Goal: Entertainment & Leisure: Browse casually

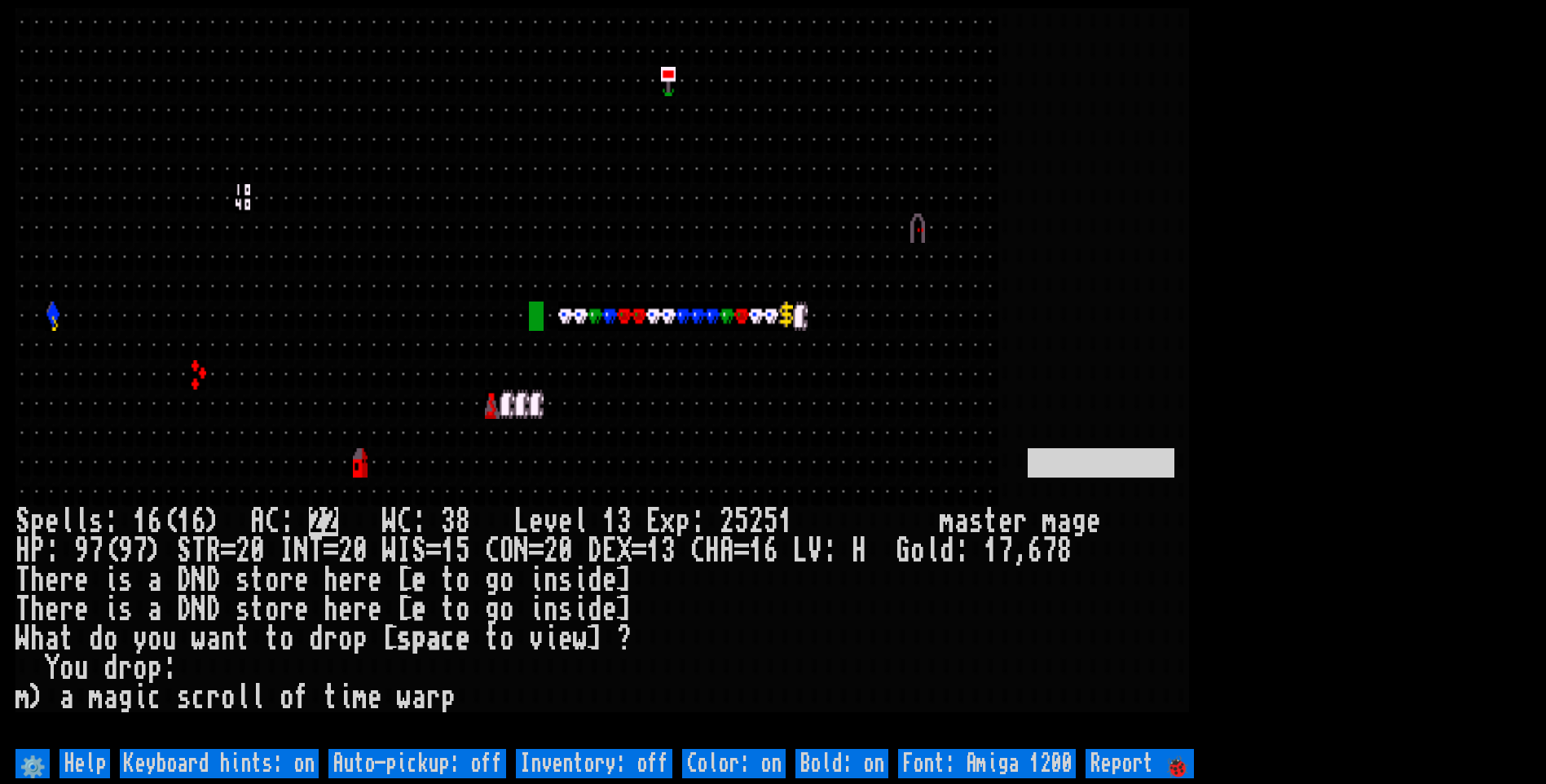
click at [388, 768] on off "Auto-pickup: off" at bounding box center [417, 763] width 177 height 30
type off "Auto-pickup: on"
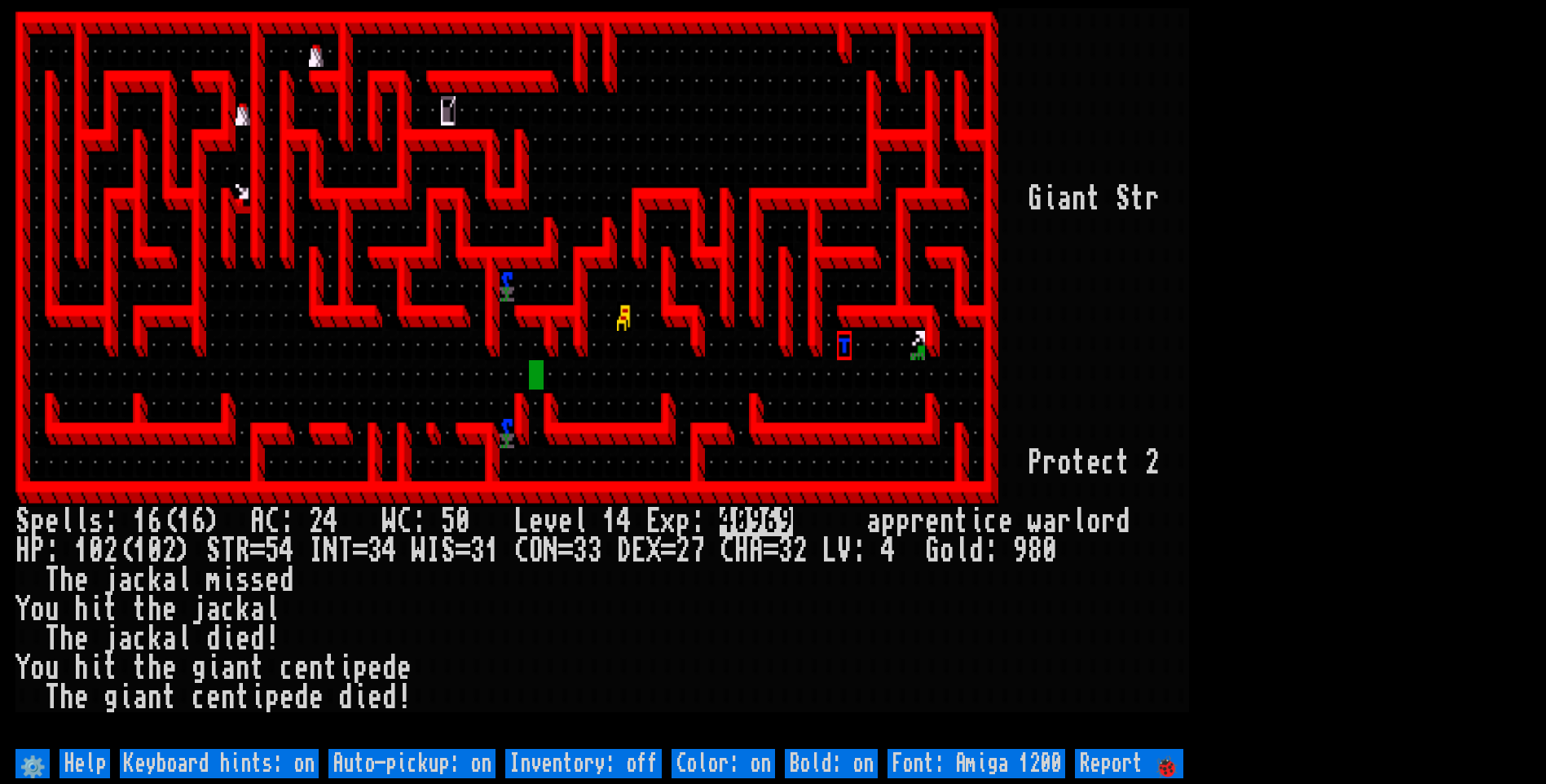
click at [390, 769] on off "Auto-pickup: on" at bounding box center [412, 763] width 167 height 30
type off "Auto-pickup: off"
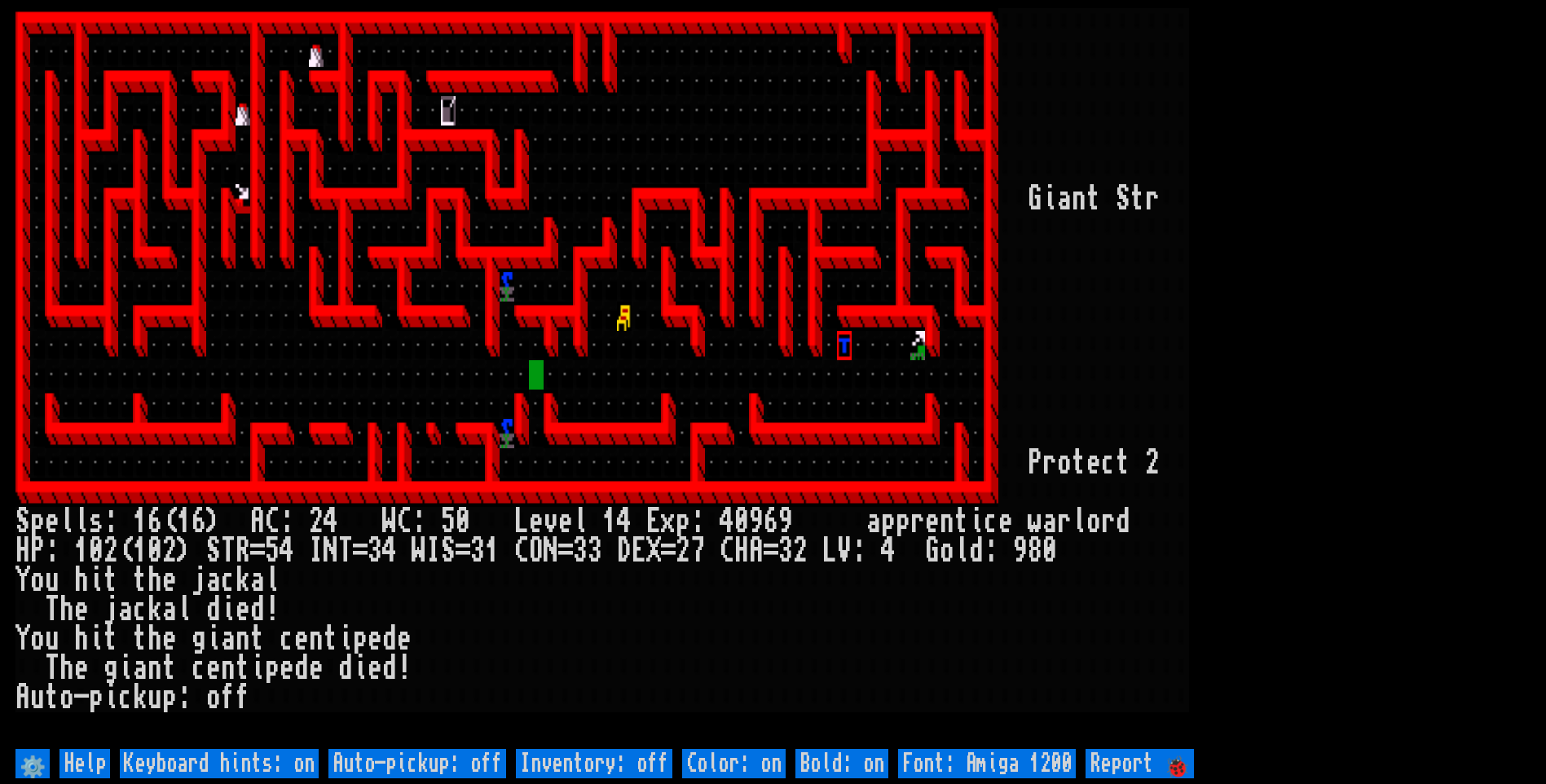
click at [1525, 163] on larn at bounding box center [773, 376] width 1515 height 736
